Goal: Task Accomplishment & Management: Use online tool/utility

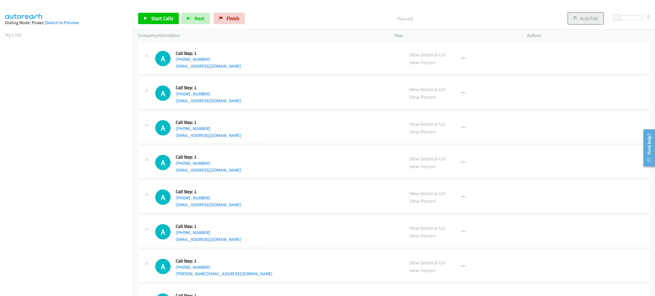
click at [581, 16] on button "AutoTab" at bounding box center [585, 18] width 35 height 11
click at [617, 16] on span at bounding box center [617, 17] width 7 height 7
click at [592, 76] on td "A Callback Scheduled Call Step: 1 America/Chicago +1 337-581-5938 cmdeveaux77@g…" at bounding box center [394, 93] width 522 height 35
click at [318, 76] on td "A Callback Scheduled Call Step: 1 America/Chicago +1 337-581-5938 cmdeveaux77@g…" at bounding box center [394, 93] width 522 height 35
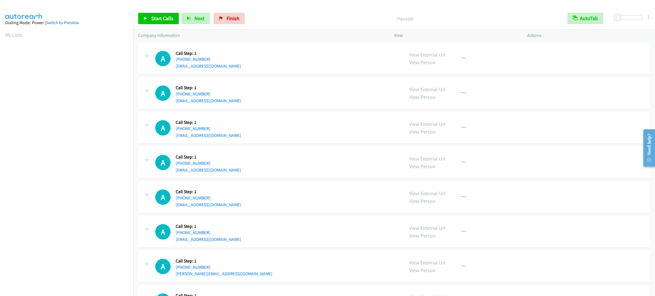
click at [318, 76] on td "A Callback Scheduled Call Step: 1 America/Chicago +1 337-581-5938 cmdeveaux77@g…" at bounding box center [394, 93] width 522 height 35
click at [159, 17] on span "Start Calls" at bounding box center [162, 18] width 22 height 7
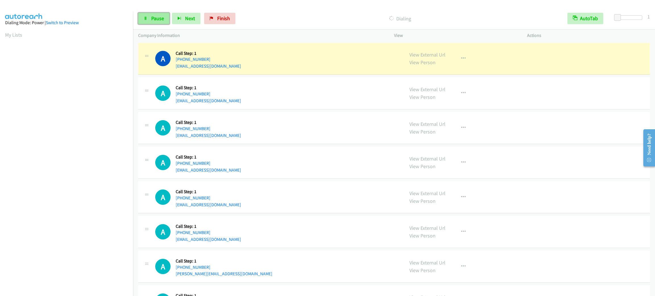
click at [148, 15] on link "Pause" at bounding box center [153, 18] width 31 height 11
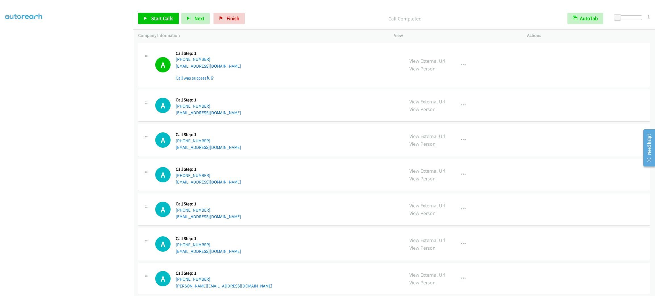
click at [432, 140] on div "View External Url View Person" at bounding box center [427, 139] width 36 height 15
click at [164, 20] on span "Start Calls" at bounding box center [162, 18] width 22 height 7
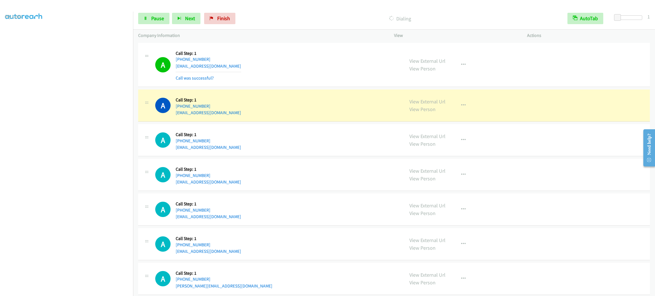
click at [285, 57] on div "A Callback Scheduled Call Step: 1 America/New_York +1 941-404-9175 jsparks1228@…" at bounding box center [277, 65] width 244 height 34
click at [285, 56] on div "A Callback Scheduled Call Step: 1 America/New_York +1 941-404-9175 jsparks1228@…" at bounding box center [277, 65] width 244 height 34
click at [234, 66] on div "A Callback Scheduled Call Step: 1 America/New_York +1 941-404-9175 jsparks1228@…" at bounding box center [277, 65] width 244 height 34
click at [234, 68] on div "A Callback Scheduled Call Step: 1 America/New_York +1 941-404-9175 jsparks1228@…" at bounding box center [277, 65] width 244 height 34
click at [317, 69] on div "A Callback Scheduled Call Step: 1 America/New_York +1 941-404-9175 jsparks1228@…" at bounding box center [277, 65] width 244 height 34
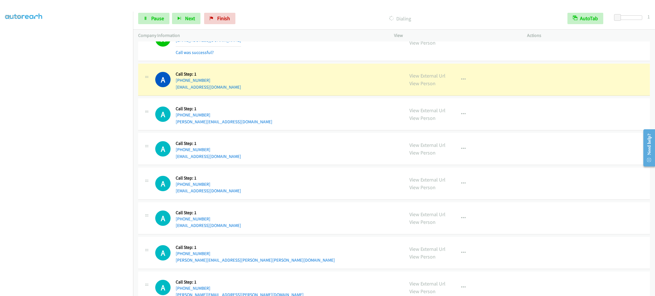
scroll to position [256, 0]
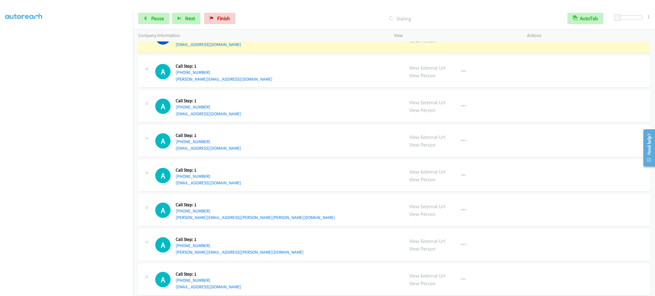
click at [272, 82] on div "A Callback Scheduled Call Step: 1 America/Chicago +1 708-830-1547 michaelajayi@…" at bounding box center [277, 72] width 244 height 22
drag, startPoint x: 204, startPoint y: 64, endPoint x: 175, endPoint y: 65, distance: 28.7
click at [175, 65] on div "A Callback Scheduled Call Step: 1 America/Chicago +1 708-830-1547 michaelajayi@…" at bounding box center [277, 72] width 244 height 22
click at [176, 65] on h5 "Call Step: 1" at bounding box center [224, 66] width 97 height 6
drag, startPoint x: 175, startPoint y: 65, endPoint x: 217, endPoint y: 68, distance: 41.9
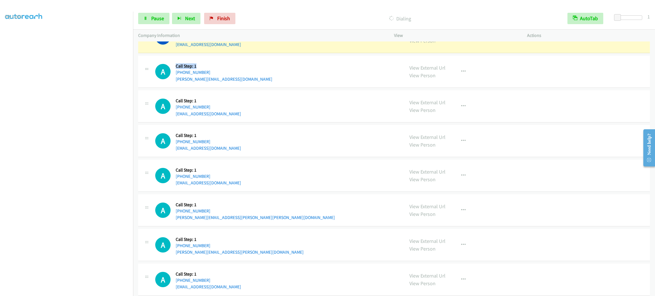
click at [217, 68] on h5 "Call Step: 1" at bounding box center [224, 66] width 97 height 6
click at [283, 65] on div "A Callback Scheduled Call Step: 1 America/Chicago +1 708-830-1547 michaelajayi@…" at bounding box center [277, 72] width 244 height 22
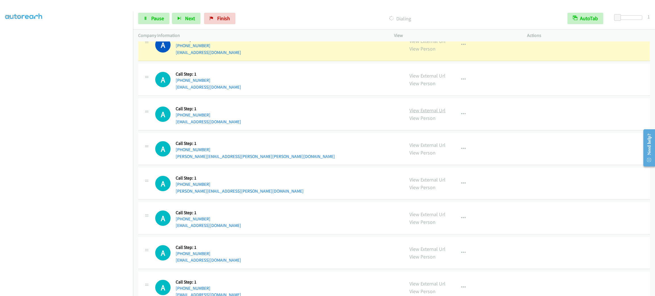
scroll to position [360, 0]
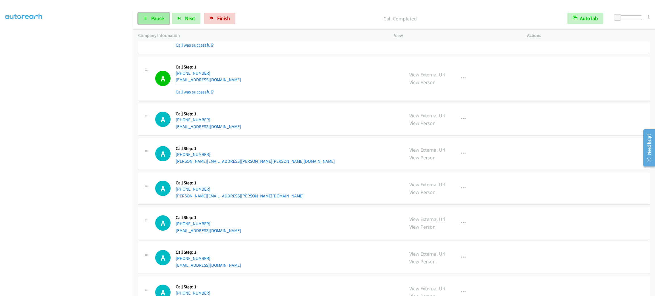
click at [153, 22] on link "Pause" at bounding box center [153, 18] width 31 height 11
click at [157, 20] on span "Start Calls" at bounding box center [162, 18] width 22 height 7
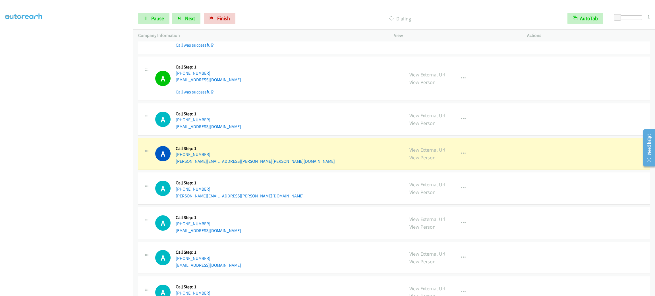
scroll to position [403, 0]
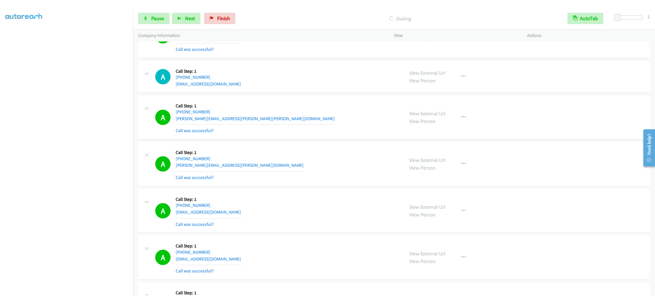
click at [75, 294] on aside "Dialing Mode: Power | Switch to Preview My Lists" at bounding box center [66, 150] width 133 height 315
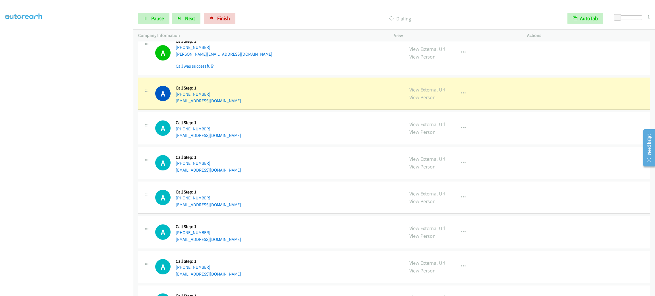
scroll to position [735, 0]
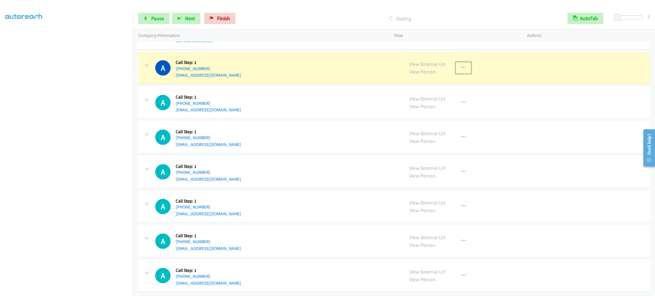
click at [463, 62] on button "button" at bounding box center [463, 67] width 15 height 11
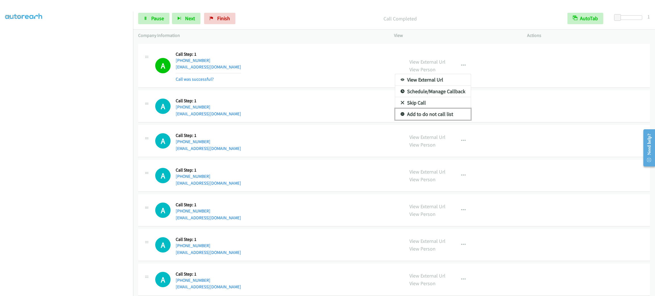
click at [445, 116] on link "Add to do not call list" at bounding box center [433, 114] width 76 height 11
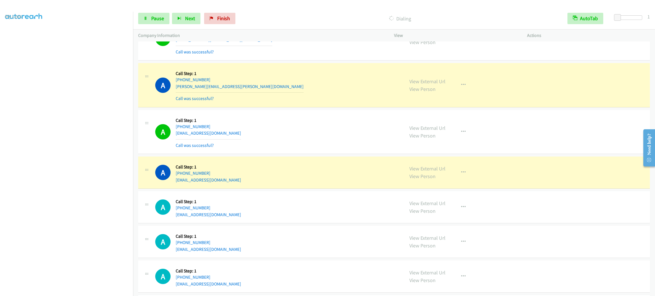
scroll to position [1460, 0]
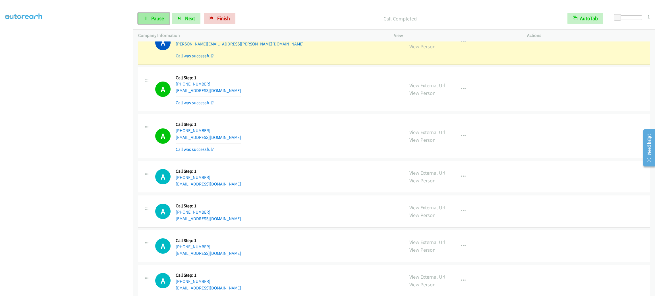
click at [156, 16] on span "Pause" at bounding box center [157, 18] width 13 height 7
click at [156, 16] on span "Start Calls" at bounding box center [162, 18] width 22 height 7
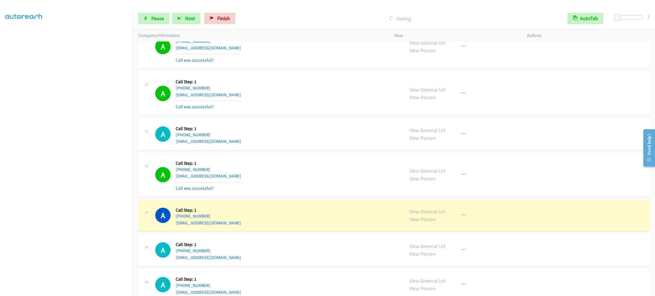
scroll to position [1673, 0]
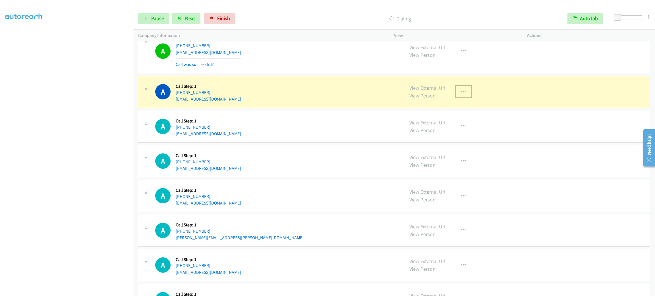
click at [456, 94] on button "button" at bounding box center [463, 91] width 15 height 11
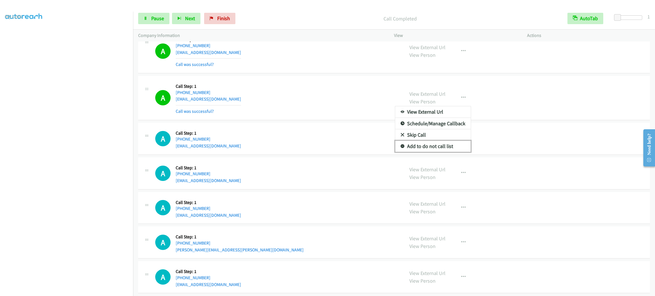
click at [444, 152] on link "Add to do not call list" at bounding box center [433, 146] width 76 height 11
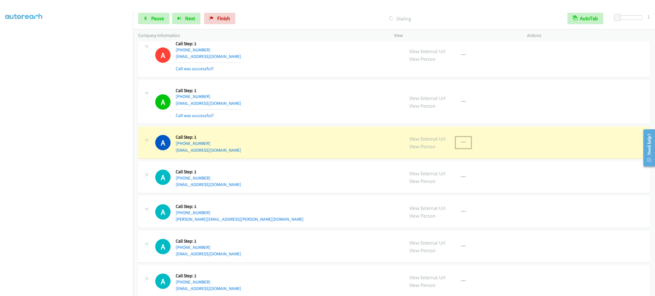
click at [463, 144] on button "button" at bounding box center [463, 142] width 15 height 11
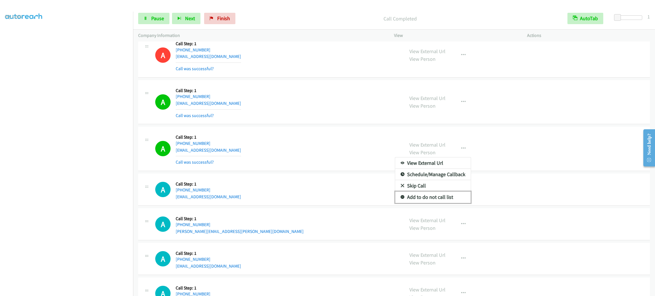
click at [429, 203] on link "Add to do not call list" at bounding box center [433, 197] width 76 height 11
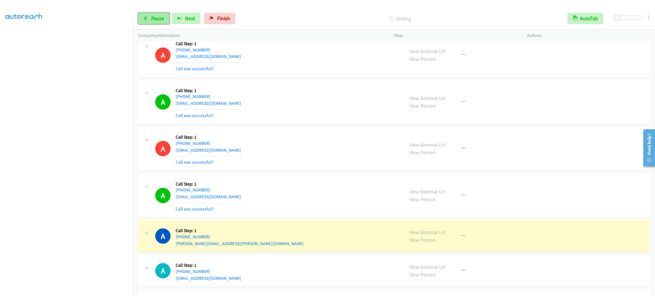
click at [157, 14] on link "Pause" at bounding box center [153, 18] width 31 height 11
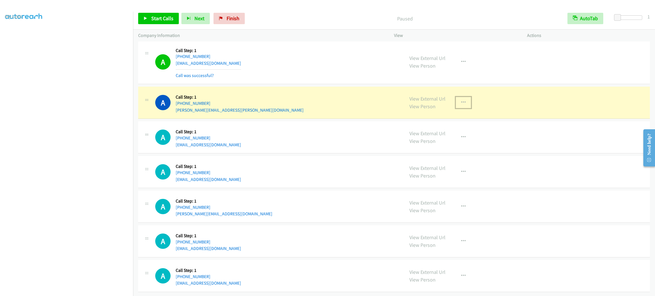
click at [464, 97] on button "button" at bounding box center [463, 102] width 15 height 11
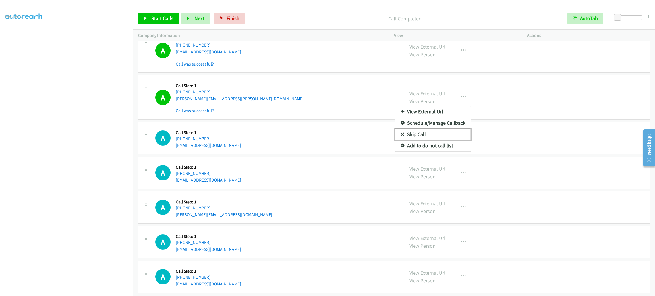
click at [451, 140] on link "Skip Call" at bounding box center [433, 134] width 76 height 11
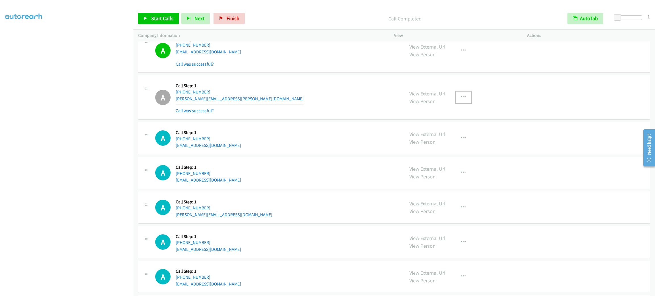
click at [456, 103] on button "button" at bounding box center [463, 97] width 15 height 11
click at [453, 151] on link "Add to do not call list" at bounding box center [433, 145] width 76 height 11
click at [246, 53] on div "A Callback Scheduled Call Step: 1 America/Los_Angeles +1 657-230-0544 lkcope@li…" at bounding box center [277, 51] width 244 height 34
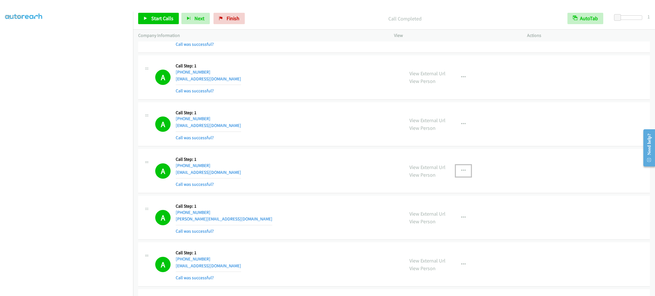
click at [456, 170] on button "button" at bounding box center [463, 170] width 15 height 11
click at [443, 222] on link "Add to do not call list" at bounding box center [433, 219] width 76 height 11
drag, startPoint x: 171, startPoint y: 15, endPoint x: 175, endPoint y: 11, distance: 5.8
click at [171, 15] on span "Start Calls" at bounding box center [162, 18] width 22 height 7
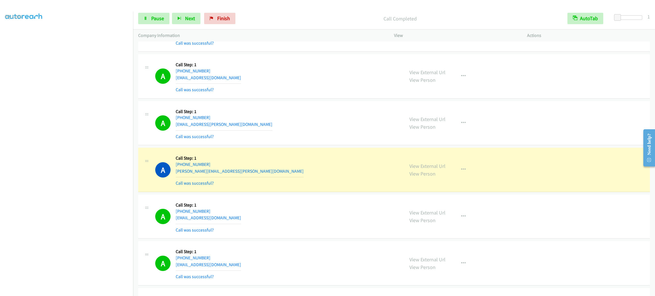
drag, startPoint x: 335, startPoint y: 105, endPoint x: 339, endPoint y: 180, distance: 74.6
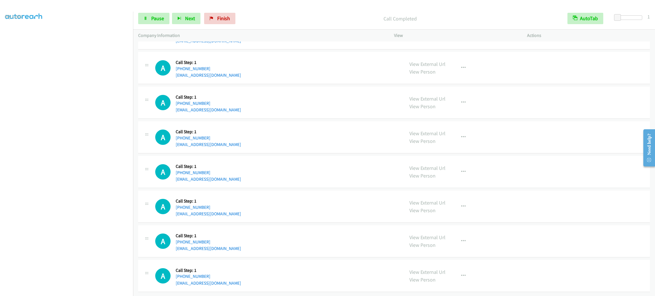
drag, startPoint x: 340, startPoint y: 151, endPoint x: 345, endPoint y: 257, distance: 105.3
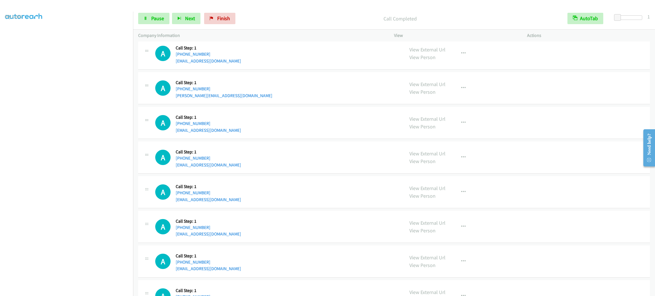
scroll to position [1907, 0]
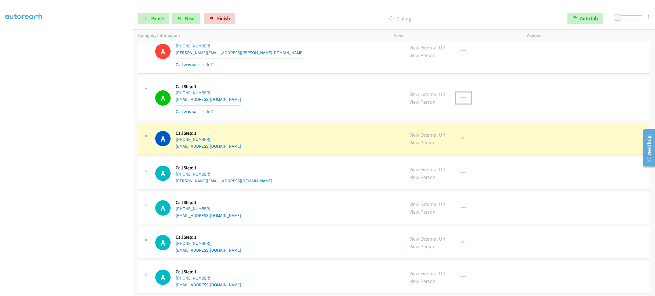
click at [461, 100] on icon "button" at bounding box center [463, 98] width 5 height 5
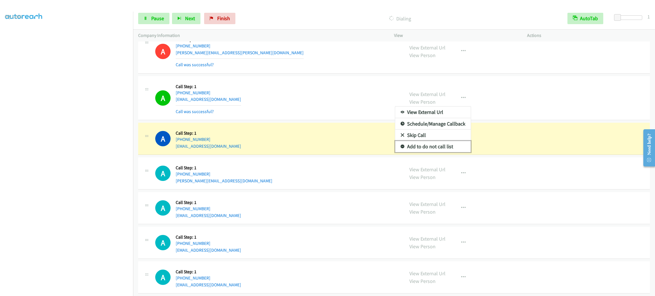
click at [458, 150] on link "Add to do not call list" at bounding box center [433, 146] width 76 height 11
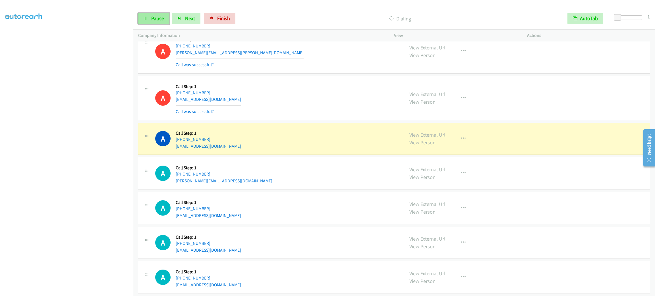
click at [144, 23] on link "Pause" at bounding box center [153, 18] width 31 height 11
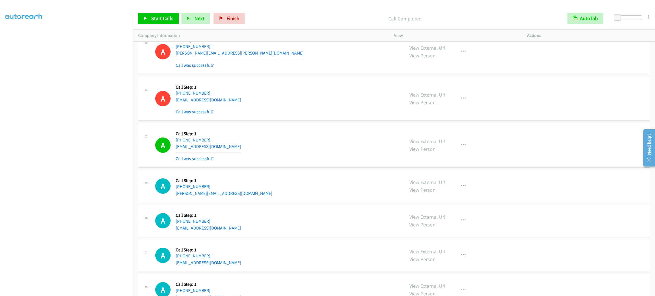
click at [302, 225] on div "A Callback Scheduled Call Step: 1 America/Los_Angeles +1 702-588-8194 mseanb98@…" at bounding box center [277, 221] width 244 height 22
click at [461, 145] on button "button" at bounding box center [463, 145] width 15 height 11
click at [447, 196] on link "Add to do not call list" at bounding box center [433, 193] width 76 height 11
